Goal: Task Accomplishment & Management: Use online tool/utility

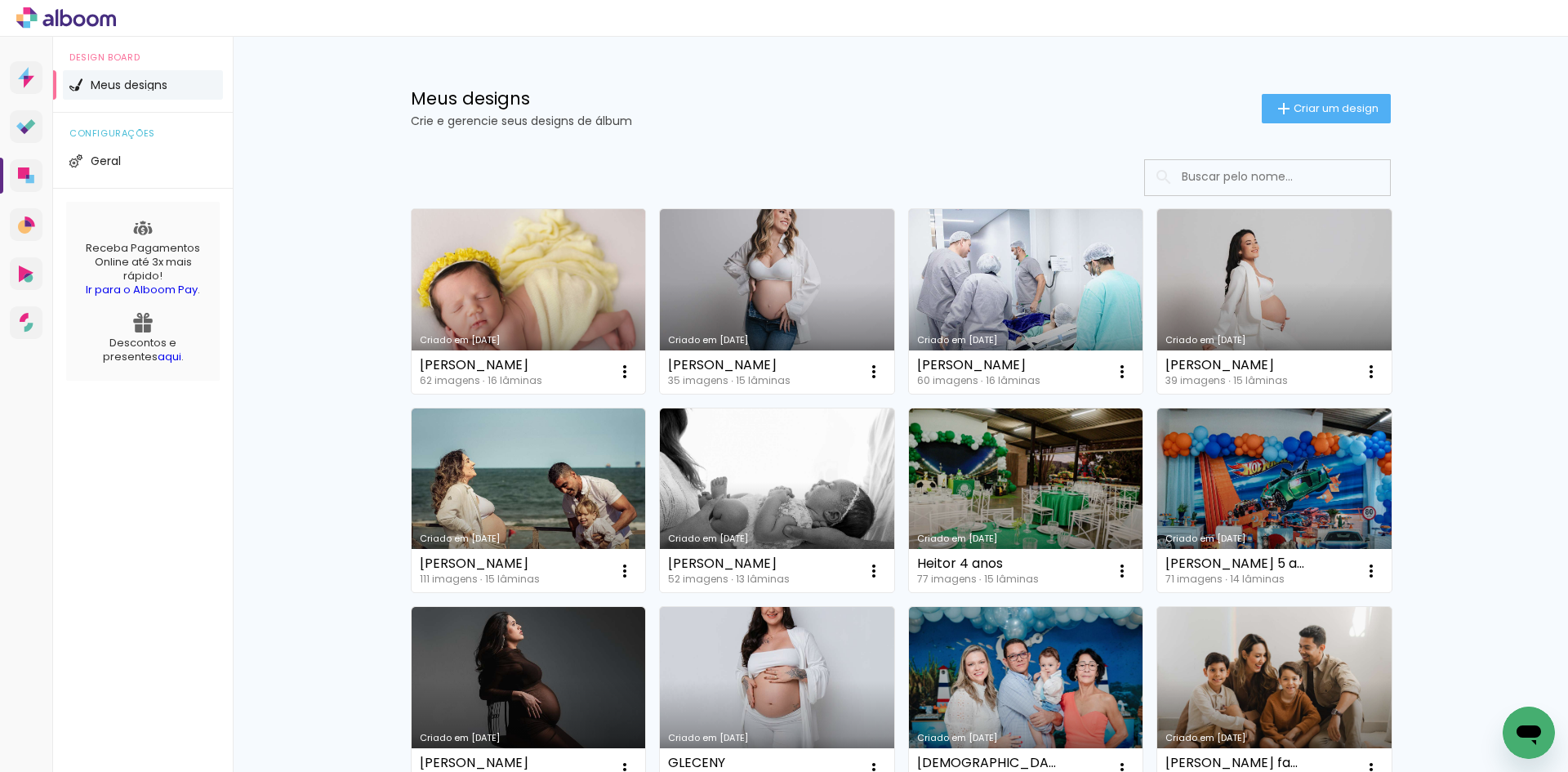
click at [558, 305] on link "Criado em [DATE]" at bounding box center [528, 301] width 234 height 185
click at [755, 313] on link "Criado em [DATE]" at bounding box center [777, 301] width 234 height 185
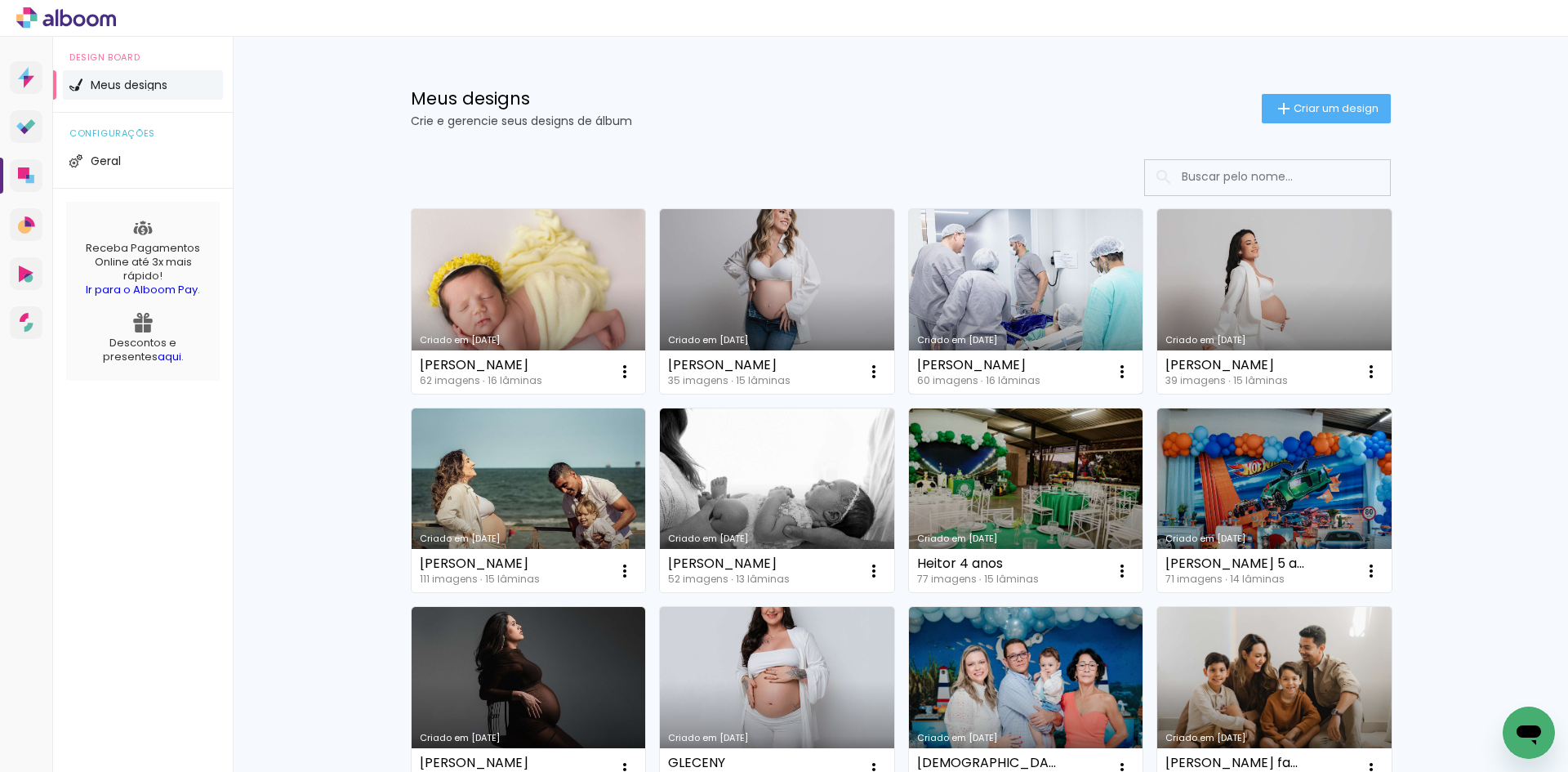
click at [1016, 323] on link "Criado em [DATE]" at bounding box center [1025, 301] width 234 height 185
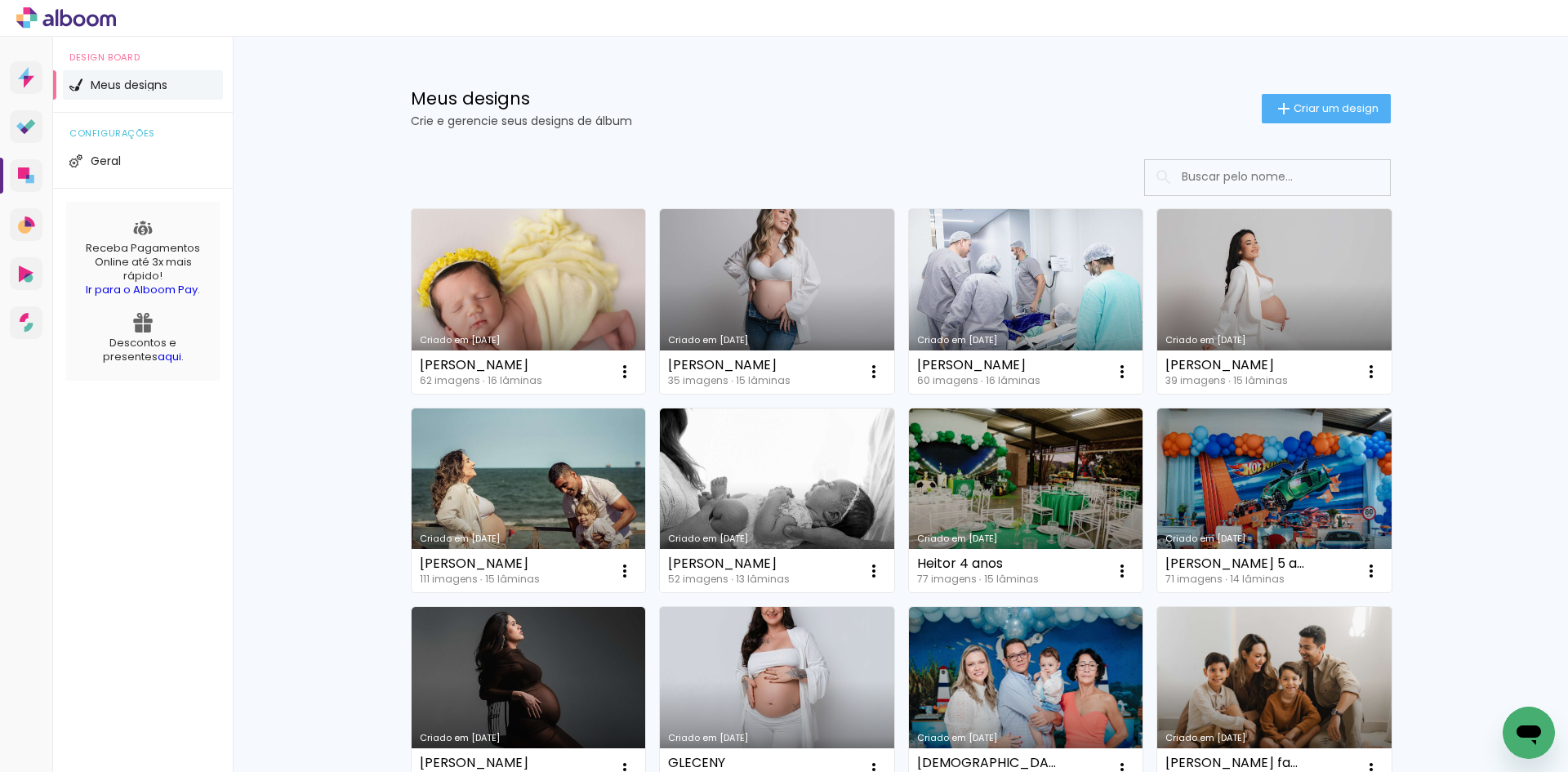
click at [525, 283] on link "Criado em [DATE]" at bounding box center [528, 301] width 234 height 185
